Goal: Task Accomplishment & Management: Manage account settings

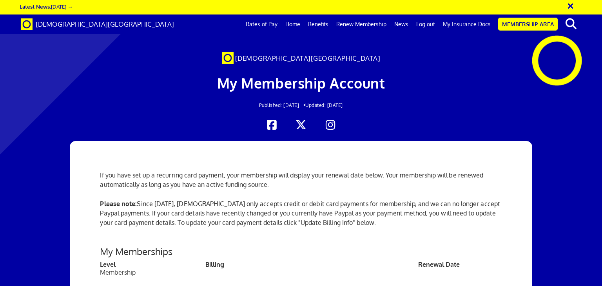
scroll to position [78, 0]
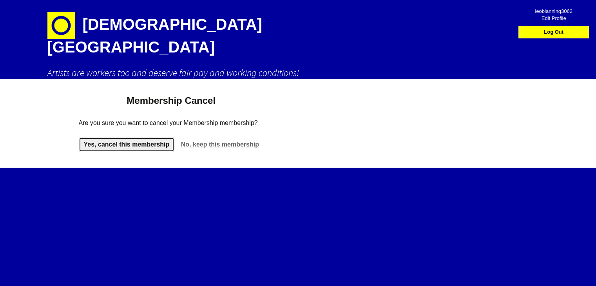
click at [141, 137] on link "Yes, cancel this membership" at bounding box center [127, 144] width 96 height 15
